Goal: Task Accomplishment & Management: Use online tool/utility

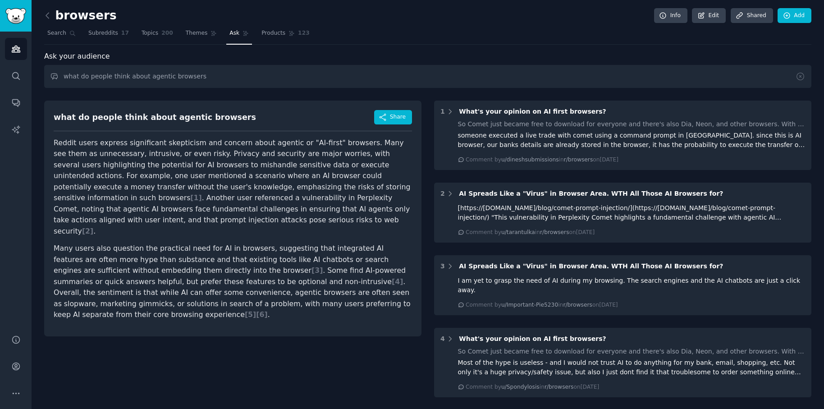
click at [399, 51] on div "Ask your audience" at bounding box center [427, 56] width 767 height 11
click at [49, 18] on icon at bounding box center [47, 15] width 9 height 9
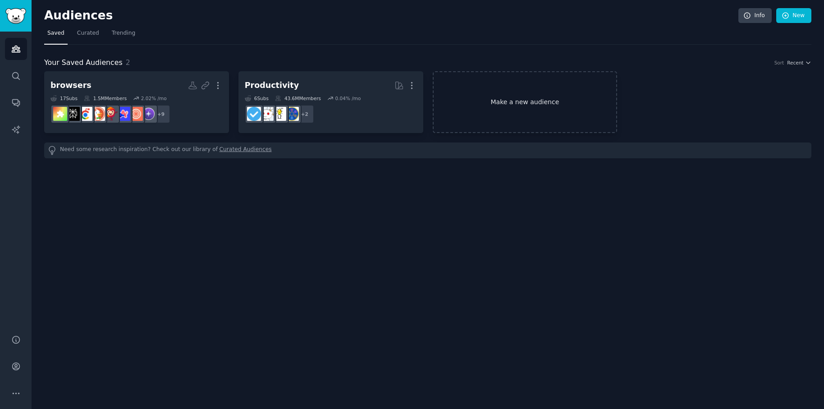
click at [541, 98] on link "Make a new audience" at bounding box center [525, 102] width 185 height 62
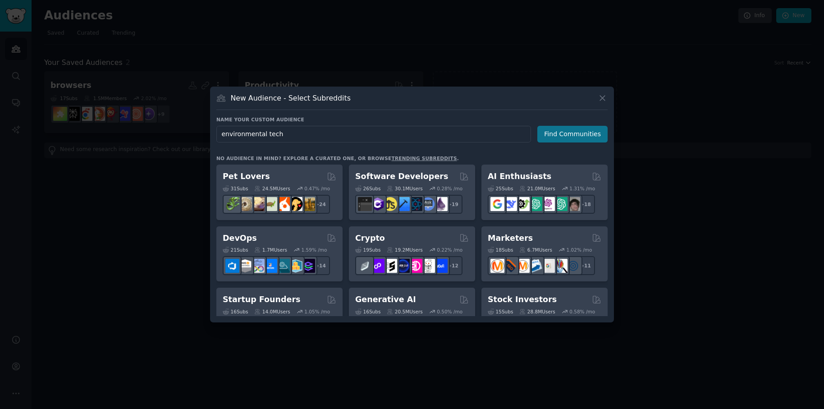
type input "environmental tech"
click at [559, 136] on button "Find Communities" at bounding box center [572, 134] width 70 height 17
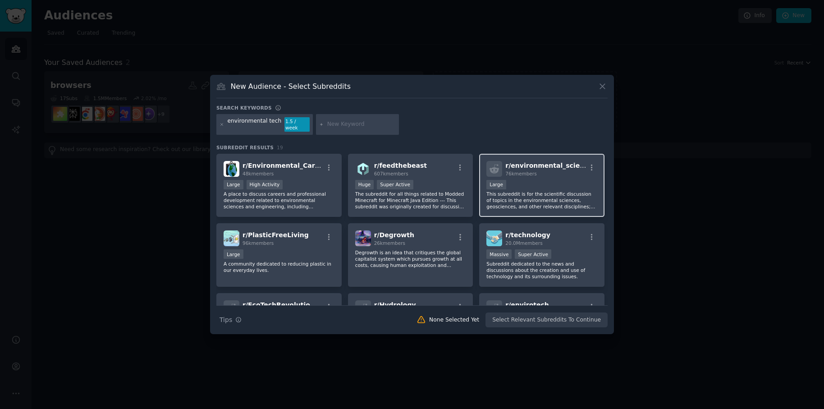
click at [564, 172] on div "76k members" at bounding box center [545, 173] width 81 height 6
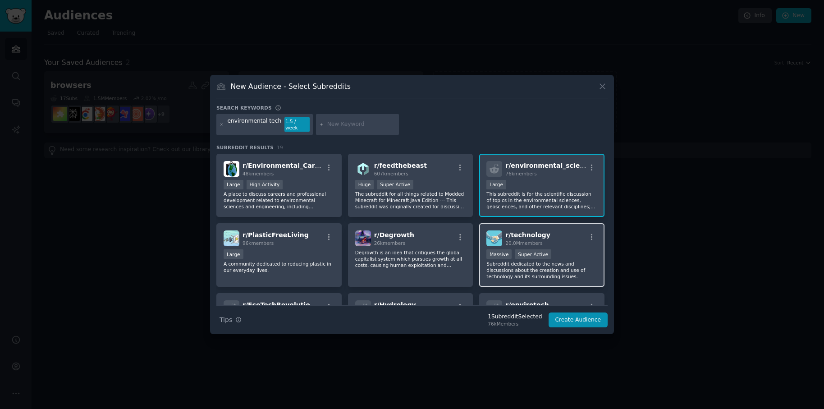
click at [565, 242] on div "r/ technology 20.0M members" at bounding box center [541, 238] width 111 height 16
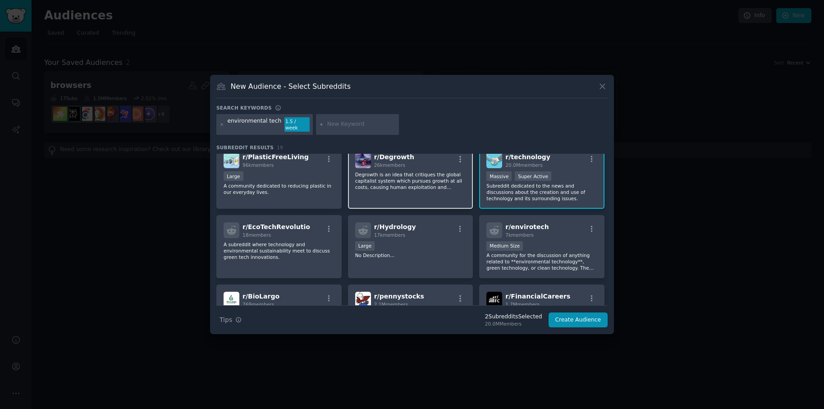
scroll to position [78, 0]
click at [553, 234] on div "r/ envirotech 7k members Medium Size A community for the discussion of anything…" at bounding box center [541, 246] width 125 height 64
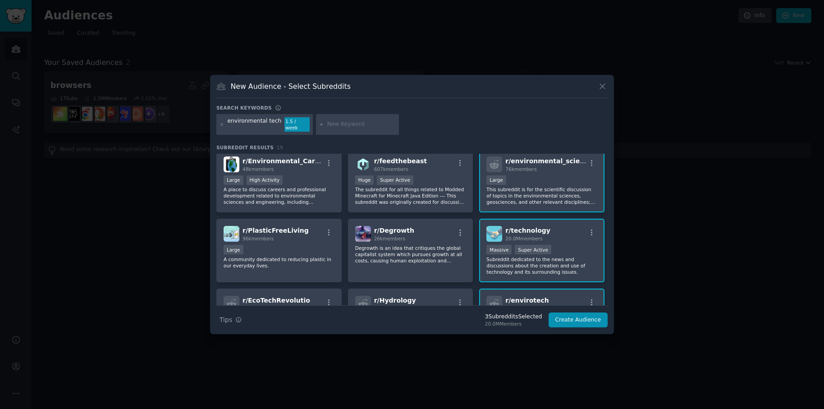
scroll to position [0, 0]
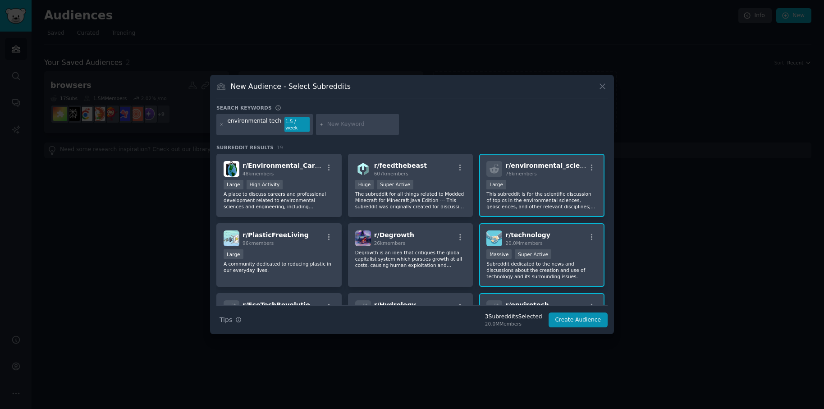
click at [609, 187] on div "New Audience - Select Subreddits Search keywords environmental tech 1.5 / week …" at bounding box center [412, 204] width 404 height 259
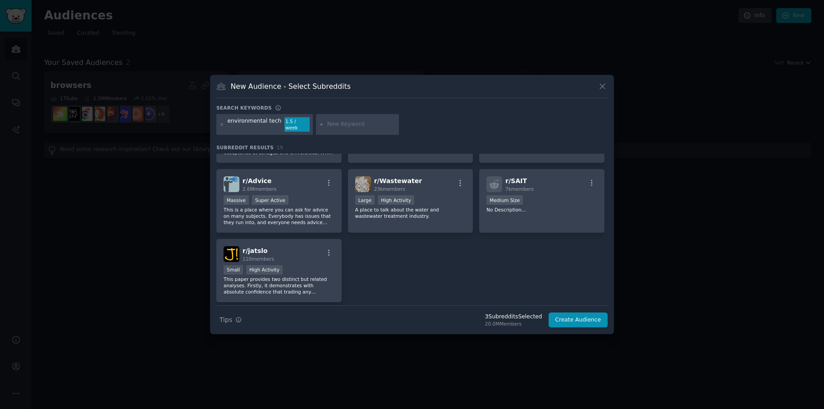
scroll to position [361, 0]
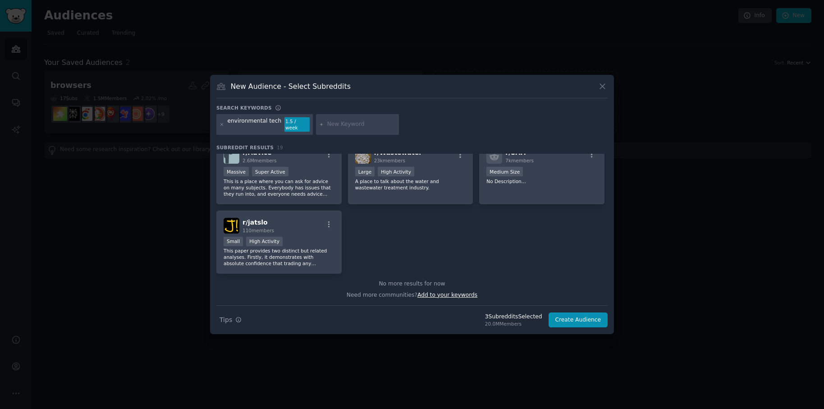
click at [437, 293] on span "Add to your keywords" at bounding box center [447, 294] width 60 height 6
type input "environmental"
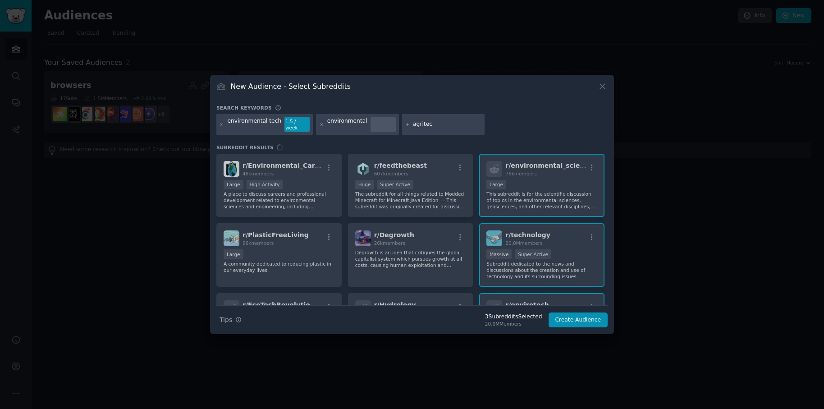
type input "agritech"
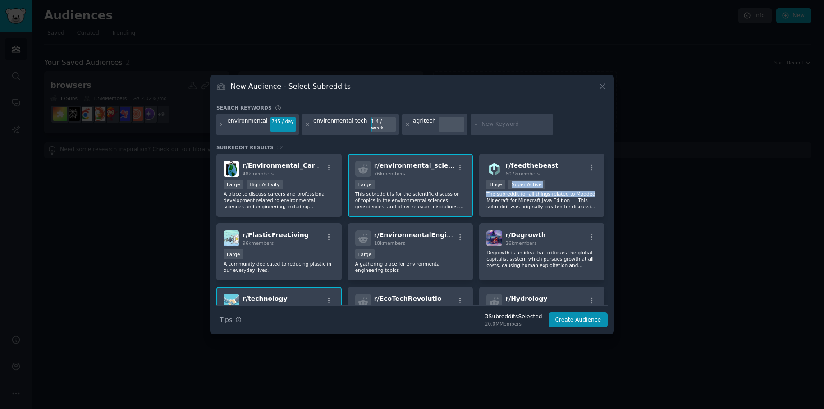
drag, startPoint x: 608, startPoint y: 178, endPoint x: 608, endPoint y: 193, distance: 15.3
click at [608, 193] on div "New Audience - Select Subreddits Search keywords environmental 745 / day enviro…" at bounding box center [412, 204] width 404 height 259
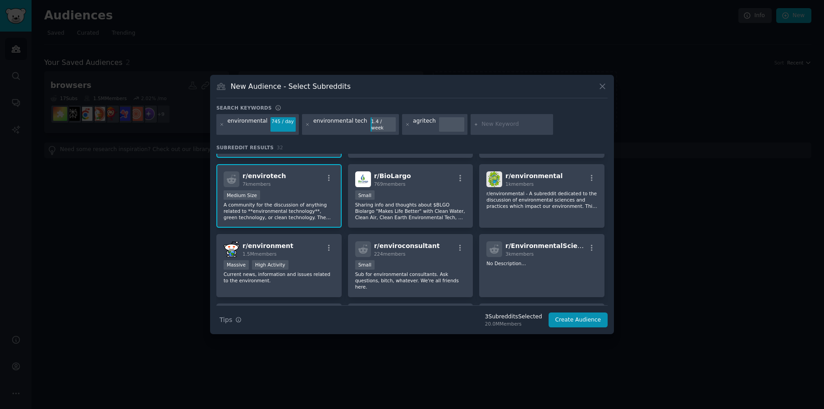
scroll to position [204, 0]
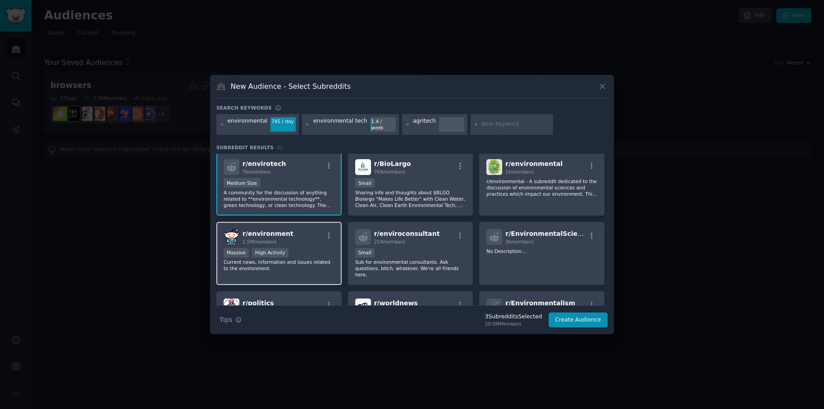
click at [311, 250] on div "Massive High Activity" at bounding box center [278, 253] width 111 height 11
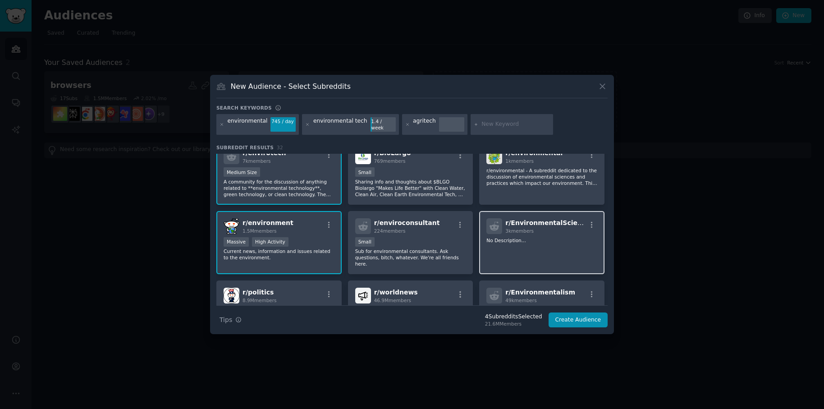
scroll to position [222, 0]
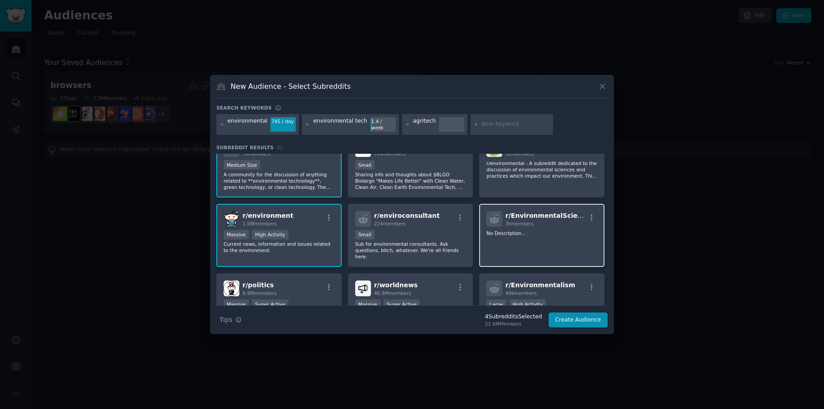
click at [519, 232] on div "r/ EnvironmentalScience 3k members No Description..." at bounding box center [541, 236] width 125 height 64
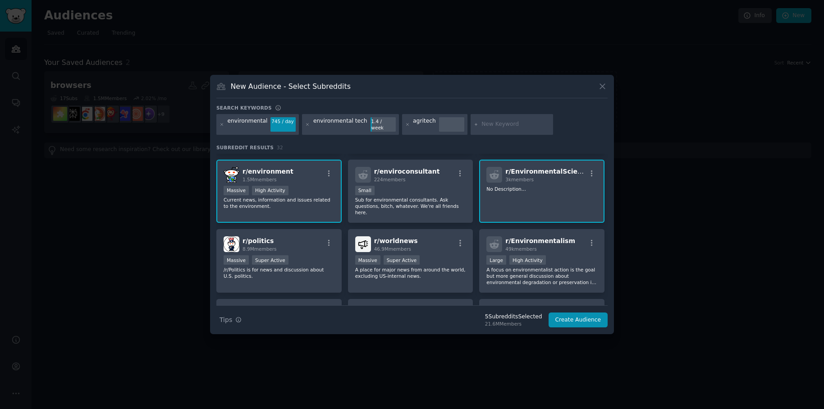
scroll to position [275, 0]
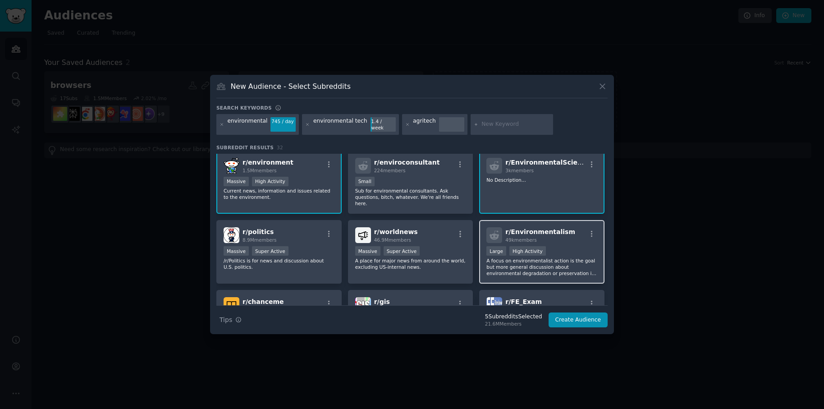
click at [545, 246] on div "Large High Activity" at bounding box center [541, 251] width 111 height 11
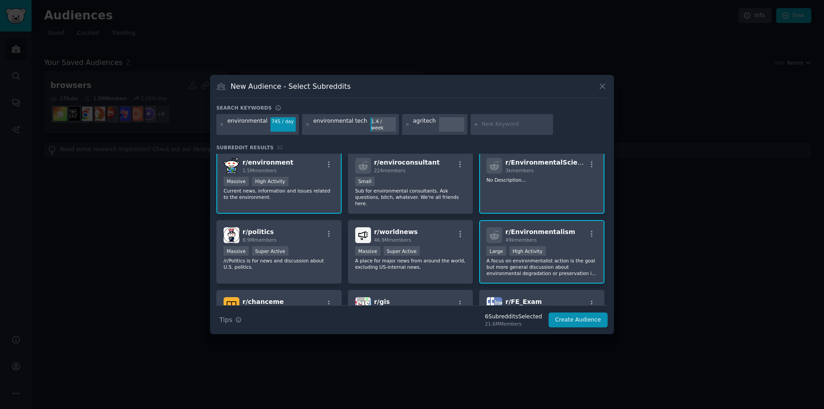
drag, startPoint x: 607, startPoint y: 230, endPoint x: 606, endPoint y: 237, distance: 6.8
click at [607, 237] on div "r/ Environmental_Careers 48k members Large High Activity A place to discuss car…" at bounding box center [411, 229] width 391 height 151
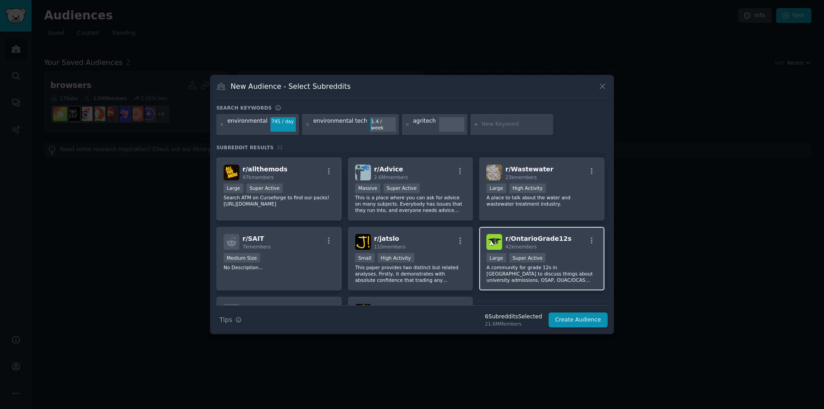
scroll to position [542, 0]
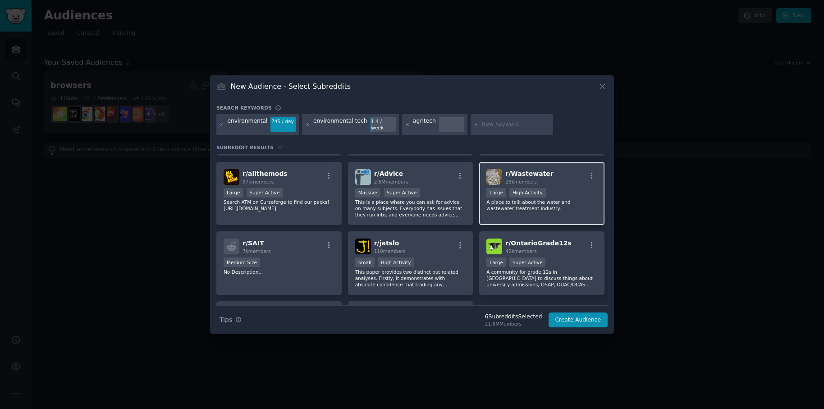
click at [552, 193] on div "Large High Activity" at bounding box center [541, 193] width 111 height 11
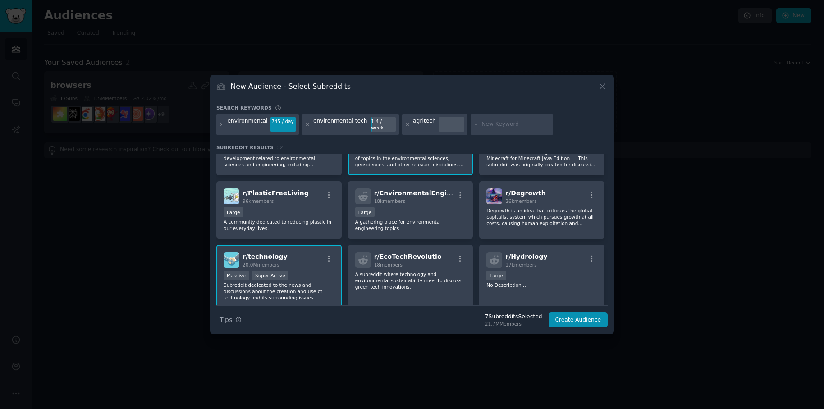
scroll to position [18, 0]
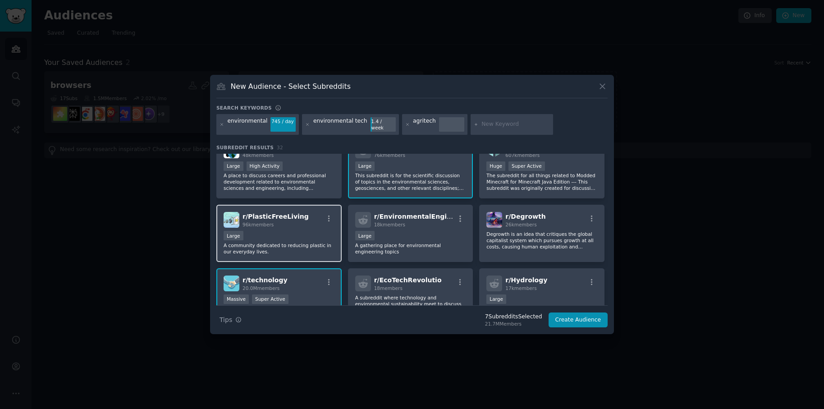
click at [292, 234] on div "Large" at bounding box center [278, 236] width 111 height 11
drag, startPoint x: 607, startPoint y: 171, endPoint x: 605, endPoint y: 159, distance: 11.9
click at [605, 159] on div "r/ Environmental_Careers 48k members Large High Activity A place to discuss car…" at bounding box center [411, 229] width 391 height 151
drag, startPoint x: 607, startPoint y: 166, endPoint x: 603, endPoint y: 150, distance: 16.2
click at [603, 154] on div "r/ Environmental_Careers 48k members Large High Activity A place to discuss car…" at bounding box center [411, 229] width 391 height 151
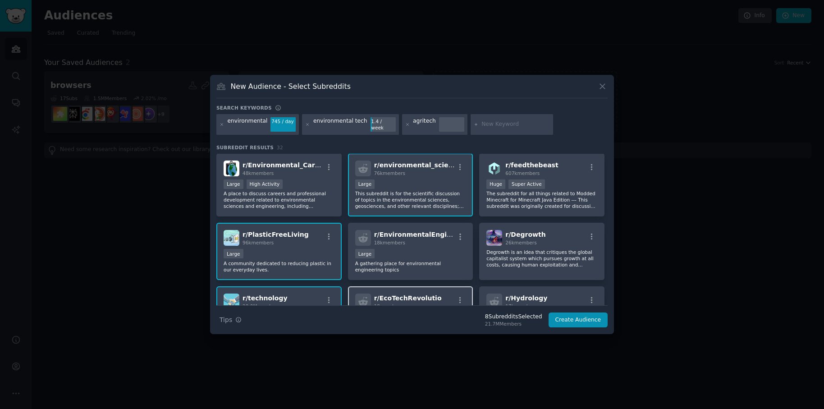
scroll to position [0, 0]
click at [377, 250] on div "10,000 - 100,000 members Large" at bounding box center [410, 254] width 111 height 11
click at [578, 318] on button "Create Audience" at bounding box center [577, 319] width 59 height 15
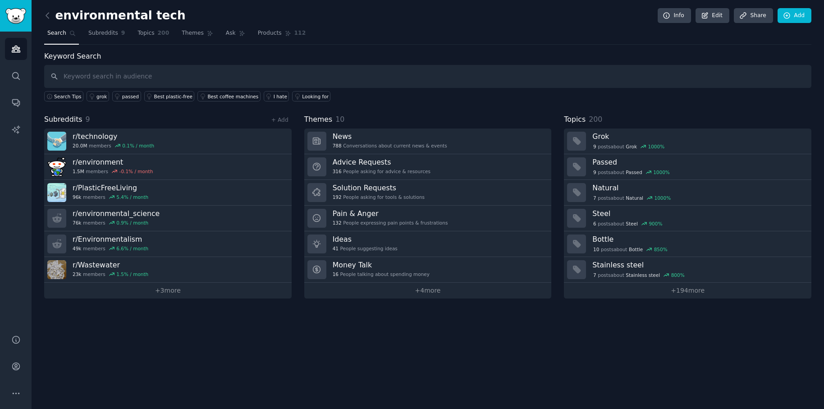
click at [155, 11] on h2 "environmental tech" at bounding box center [114, 16] width 141 height 14
drag, startPoint x: 160, startPoint y: 14, endPoint x: 154, endPoint y: 15, distance: 6.5
click at [154, 15] on h2 "environmental tech" at bounding box center [114, 16] width 141 height 14
click at [236, 37] on link "Ask" at bounding box center [236, 35] width 26 height 18
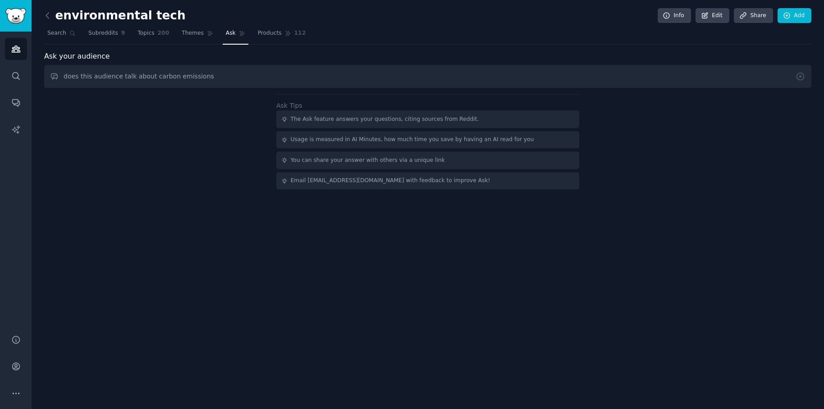
click at [231, 78] on input "does this audience talk about carbon emissions" at bounding box center [427, 76] width 767 height 23
type input "does this audience talk about carbon emissions"
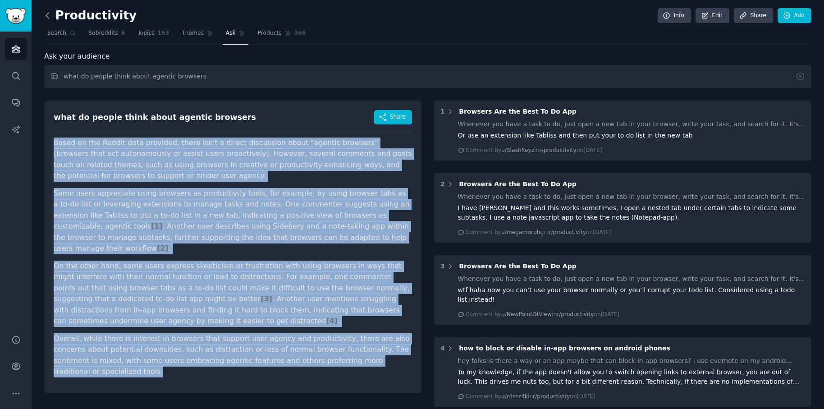
click at [49, 11] on icon at bounding box center [47, 15] width 9 height 9
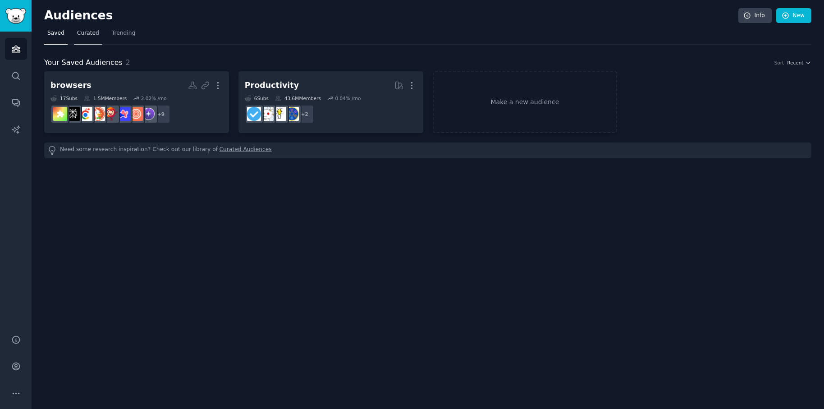
click at [89, 35] on span "Curated" at bounding box center [88, 33] width 22 height 8
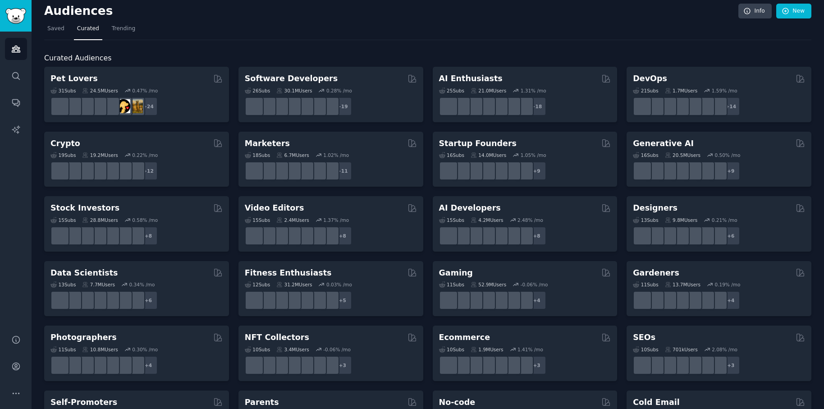
scroll to position [17, 0]
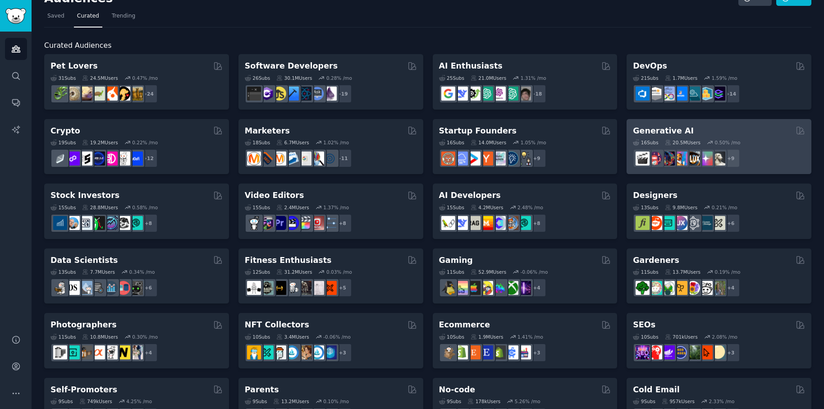
click at [773, 134] on div "Generative AI Curated by GummySearch" at bounding box center [719, 130] width 172 height 11
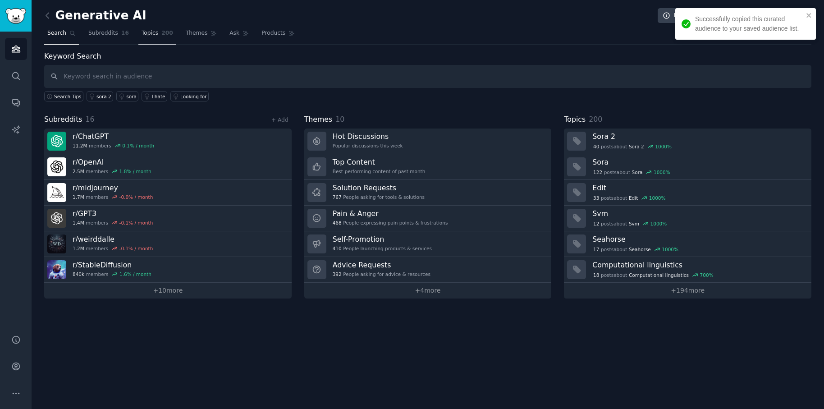
click at [152, 36] on span "Topics" at bounding box center [149, 33] width 17 height 8
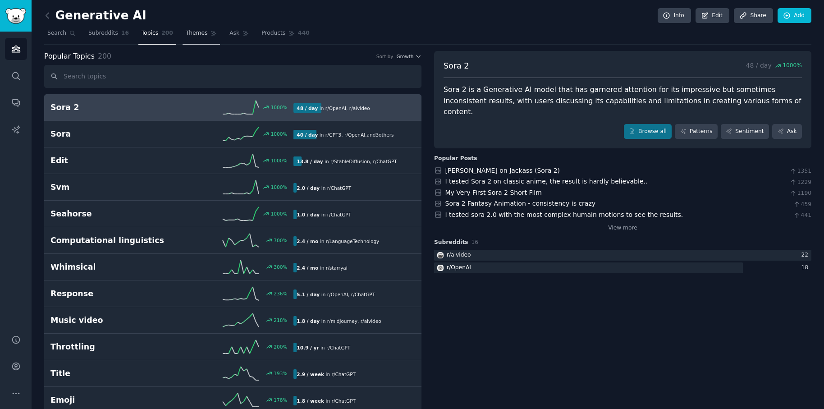
click at [200, 32] on span "Themes" at bounding box center [197, 33] width 22 height 8
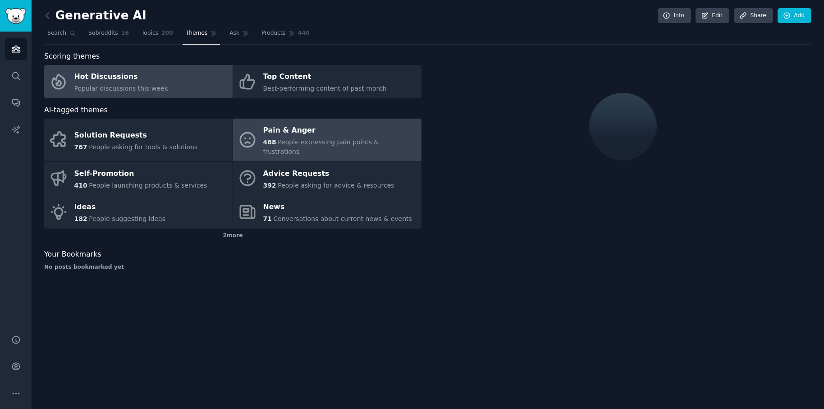
click at [303, 136] on div "Pain & Anger" at bounding box center [340, 130] width 154 height 14
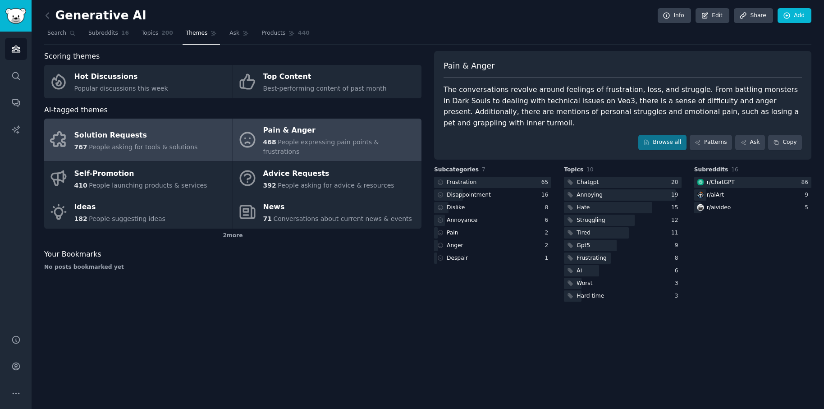
click at [81, 143] on span "767" at bounding box center [80, 146] width 13 height 7
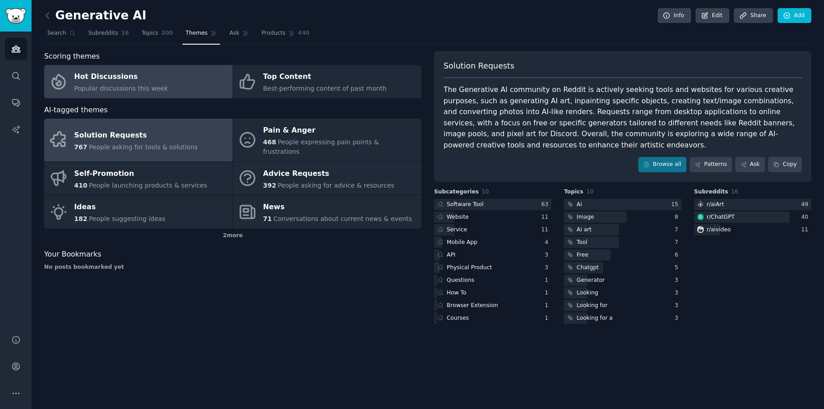
click at [110, 83] on div "Hot Discussions" at bounding box center [121, 77] width 94 height 14
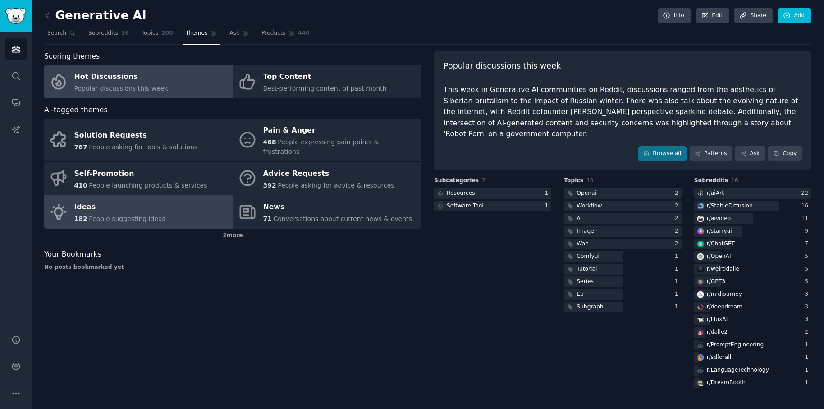
click at [120, 215] on span "People suggesting ideas" at bounding box center [127, 218] width 77 height 7
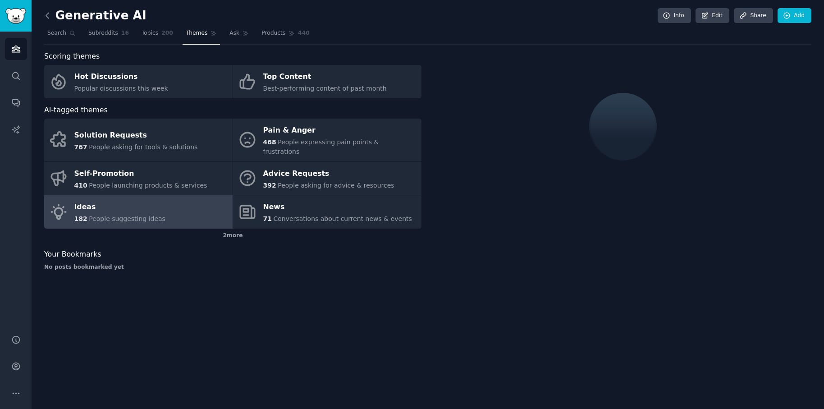
click at [48, 15] on icon at bounding box center [47, 15] width 9 height 9
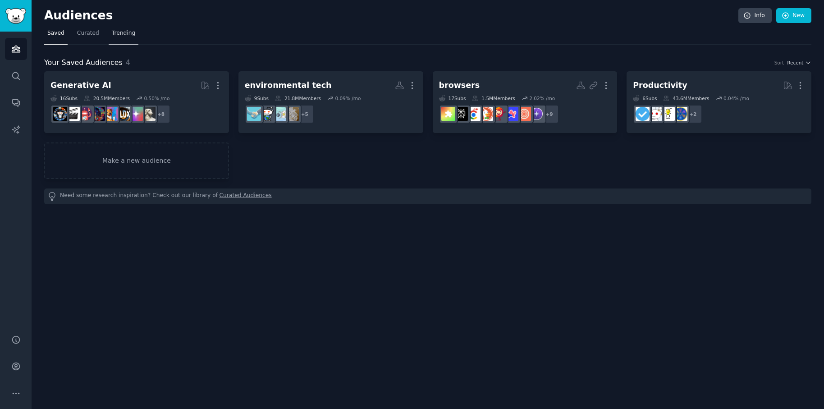
click at [121, 39] on link "Trending" at bounding box center [124, 35] width 30 height 18
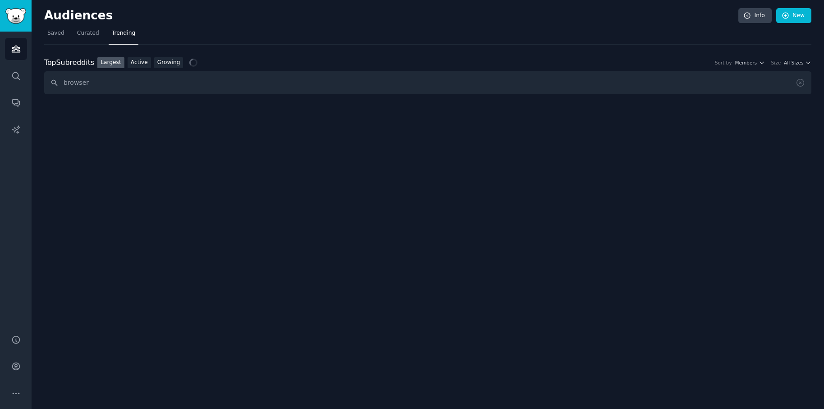
type input "browser"
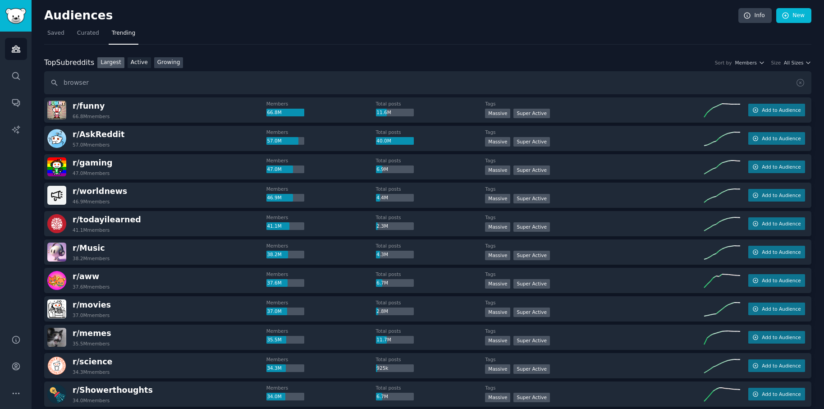
click at [160, 64] on link "Growing" at bounding box center [168, 62] width 29 height 11
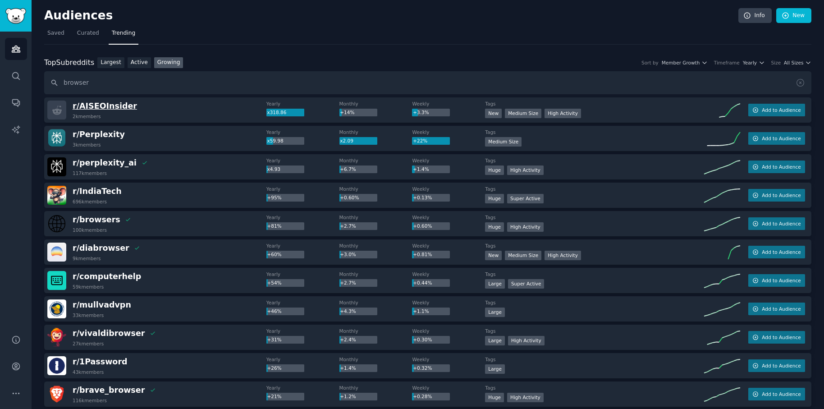
click at [103, 105] on span "r/ AISEOInsider" at bounding box center [105, 105] width 64 height 9
click at [118, 105] on span "r/ AISEOInsider" at bounding box center [105, 105] width 64 height 9
click at [276, 33] on nav "Saved Curated Trending" at bounding box center [427, 35] width 767 height 18
click at [21, 19] on img "Sidebar" at bounding box center [15, 16] width 21 height 16
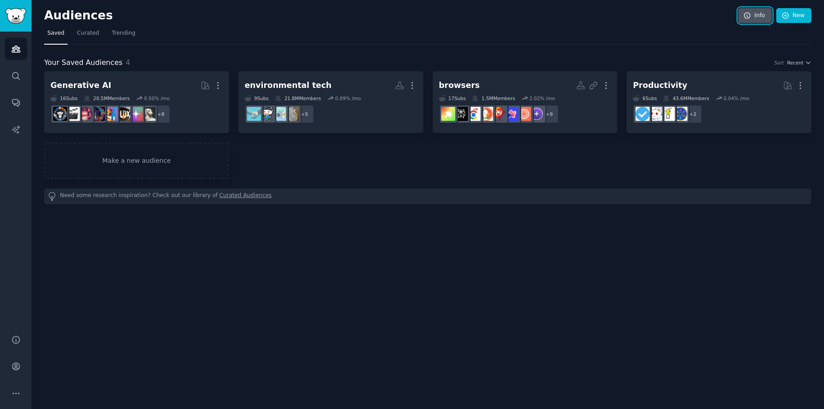
click at [753, 19] on link "Info" at bounding box center [754, 15] width 33 height 15
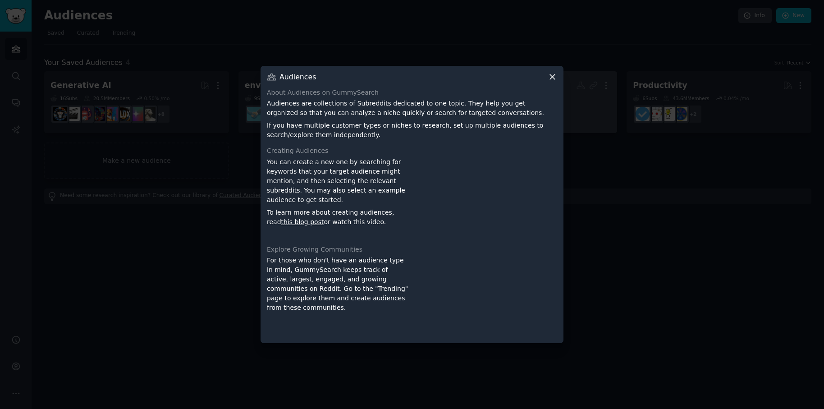
click at [555, 81] on icon at bounding box center [551, 76] width 9 height 9
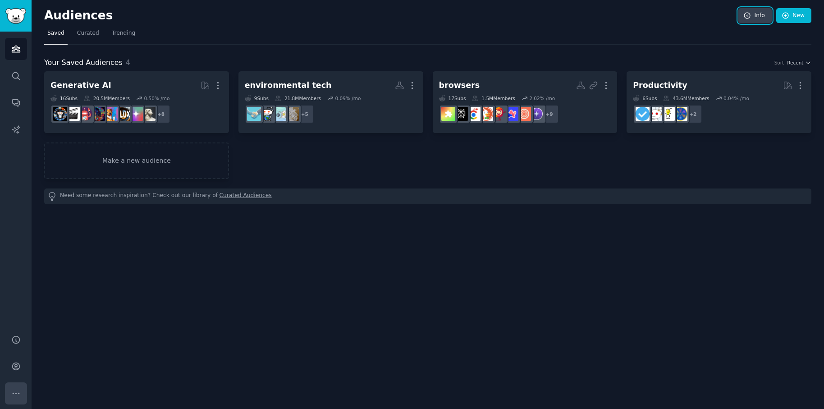
click at [16, 390] on icon "Sidebar" at bounding box center [15, 392] width 9 height 9
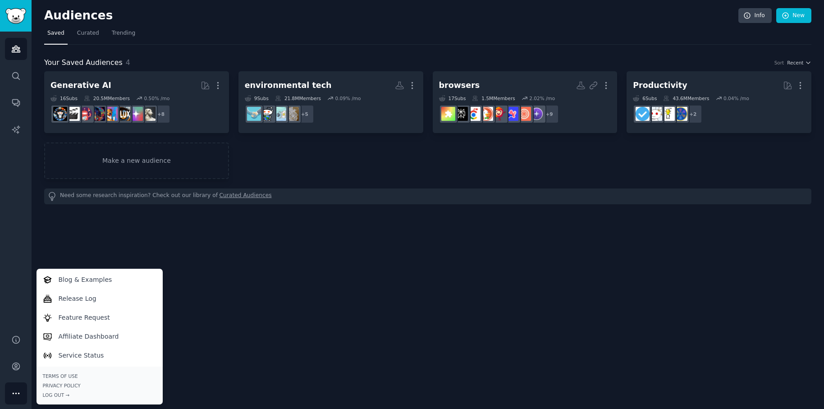
click at [488, 314] on div "Audiences Info New Saved Curated Trending Your Saved Audiences 4 Sort Recent Ge…" at bounding box center [428, 204] width 792 height 409
